Goal: Navigation & Orientation: Find specific page/section

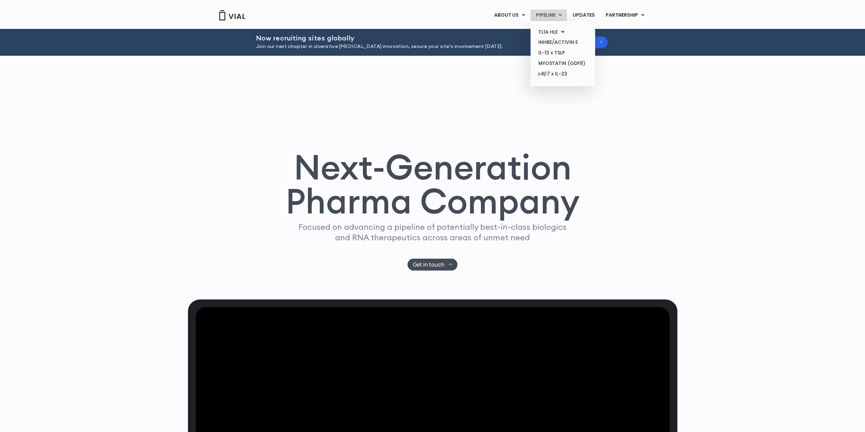
click at [557, 15] on link "PIPELINE" at bounding box center [548, 16] width 36 height 12
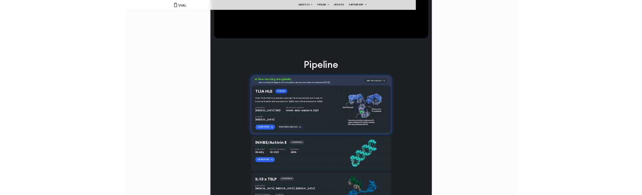
scroll to position [293, 0]
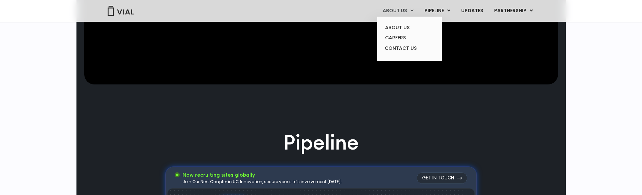
click at [411, 12] on link "ABOUT US" at bounding box center [397, 11] width 41 height 12
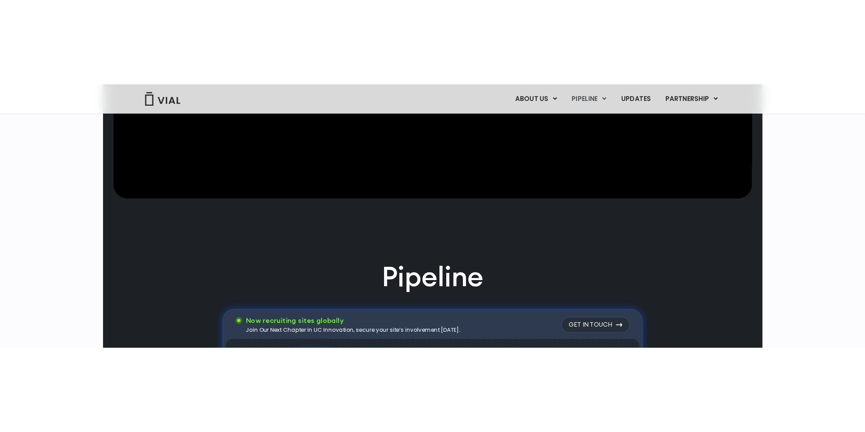
scroll to position [368, 0]
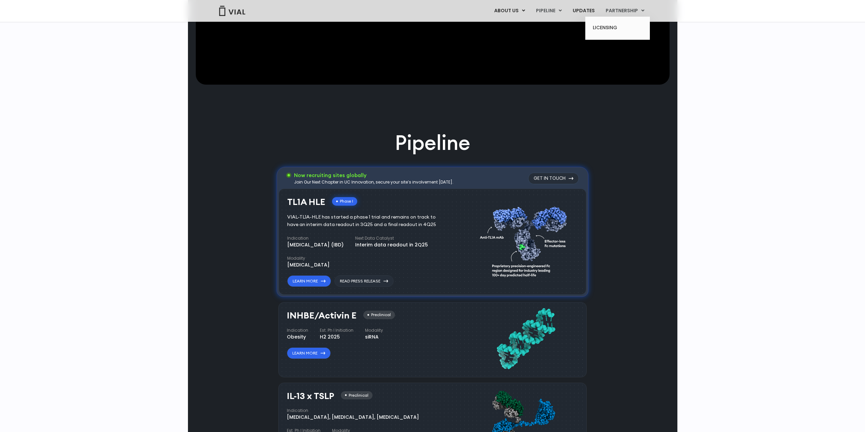
click at [626, 9] on link "PARTNERSHIP" at bounding box center [625, 11] width 50 height 12
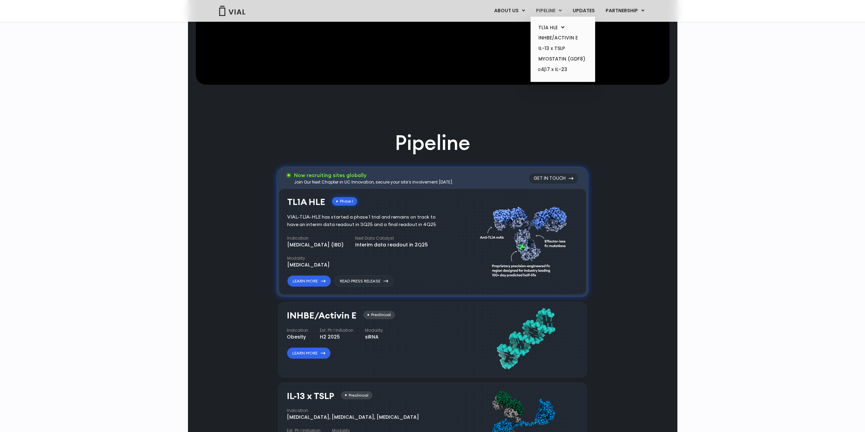
click at [553, 12] on link "PIPELINE" at bounding box center [548, 11] width 36 height 12
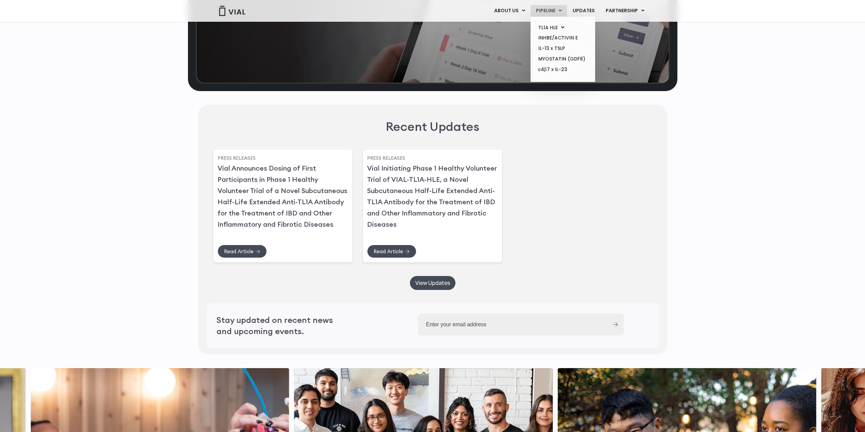
scroll to position [1625, 0]
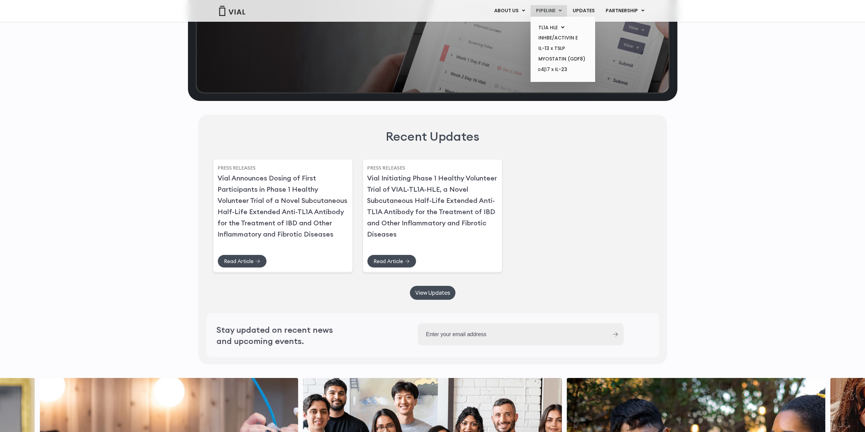
click at [555, 11] on link "PIPELINE" at bounding box center [548, 11] width 36 height 12
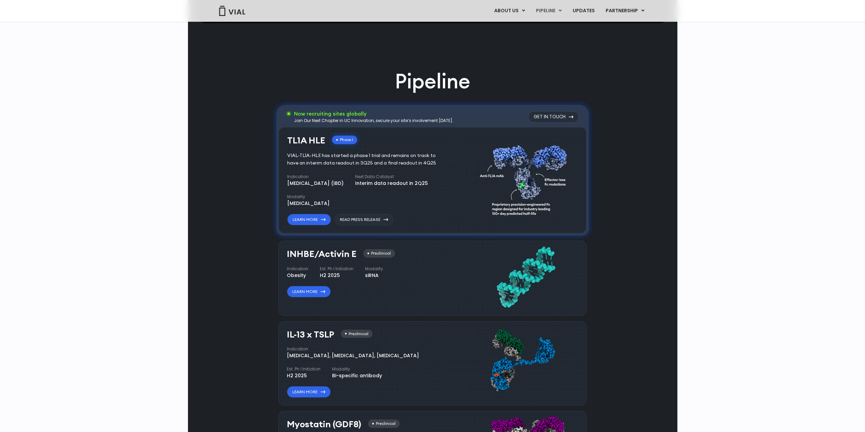
scroll to position [436, 0]
click at [612, 25] on link "LICENSING" at bounding box center [616, 27] width 59 height 11
